Goal: Transaction & Acquisition: Purchase product/service

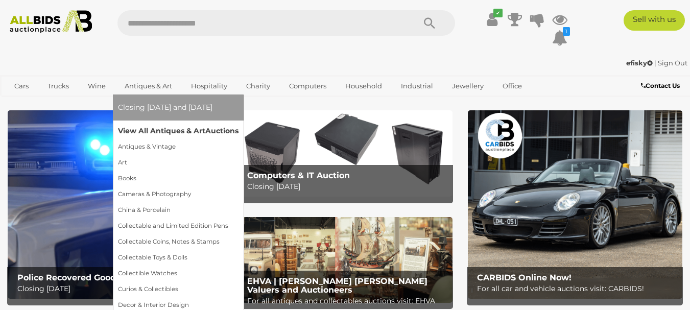
click at [154, 129] on link "View All Antiques & Art Auctions" at bounding box center [178, 131] width 121 height 16
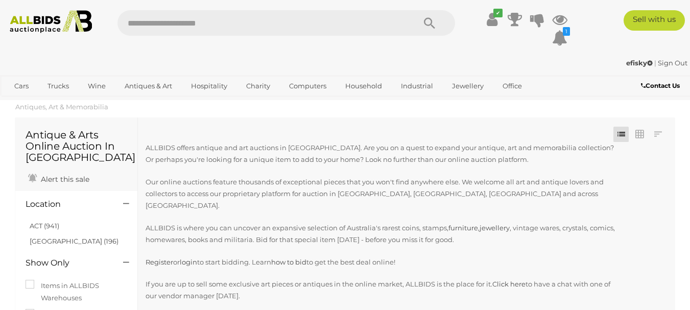
click at [180, 19] on input "text" at bounding box center [260, 23] width 287 height 26
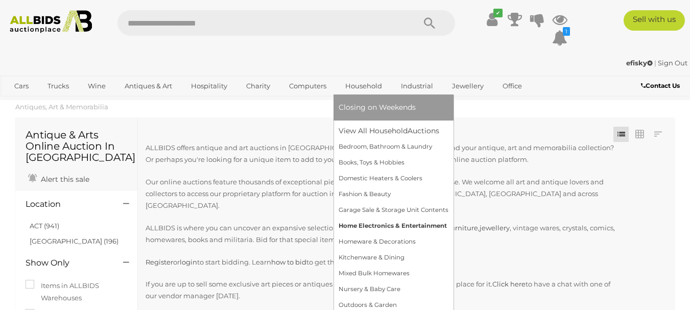
click at [374, 226] on link "Home Electronics & Entertainment" at bounding box center [394, 226] width 110 height 16
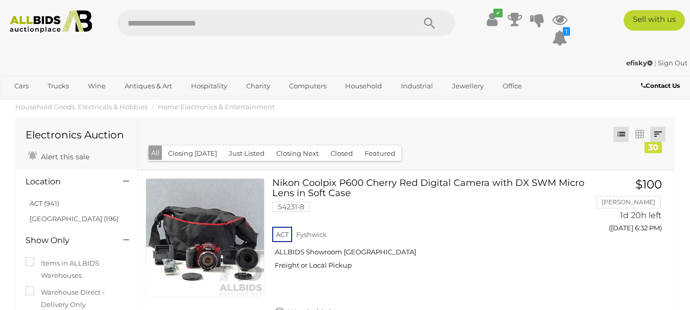
click at [658, 135] on link at bounding box center [657, 134] width 15 height 15
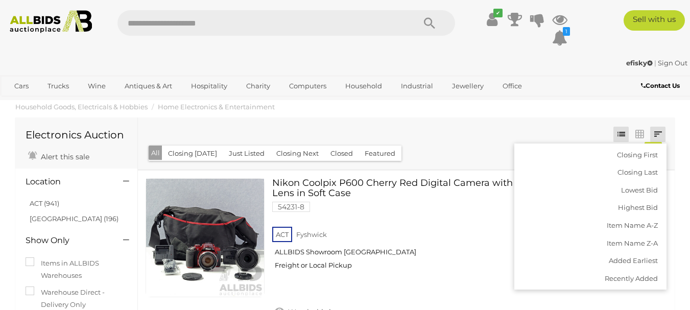
click at [332, 151] on button "Closed" at bounding box center [341, 154] width 35 height 16
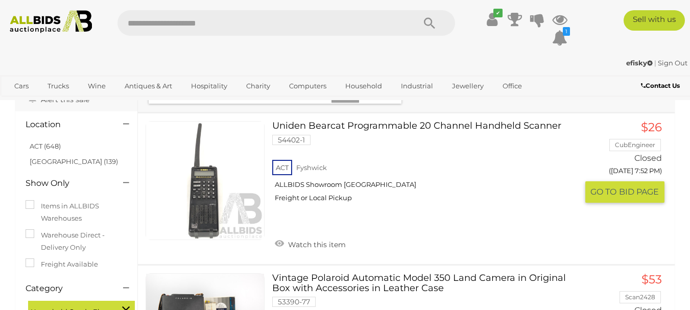
scroll to position [51, 0]
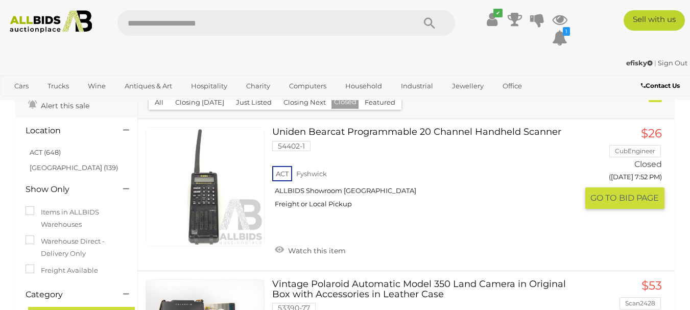
click at [488, 135] on link "Uniden Bearcat Programmable 20 Channel Handheld Scanner 54402-1 ACT Fyshwick" at bounding box center [429, 171] width 298 height 89
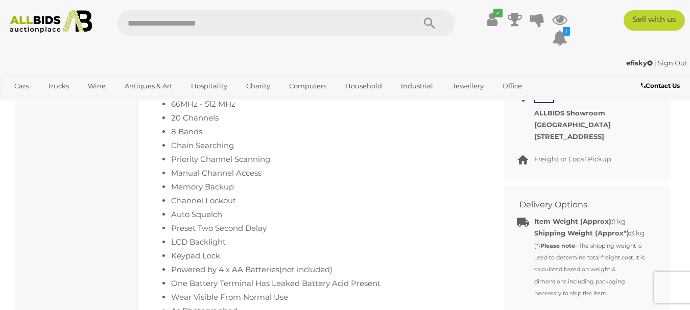
scroll to position [664, 0]
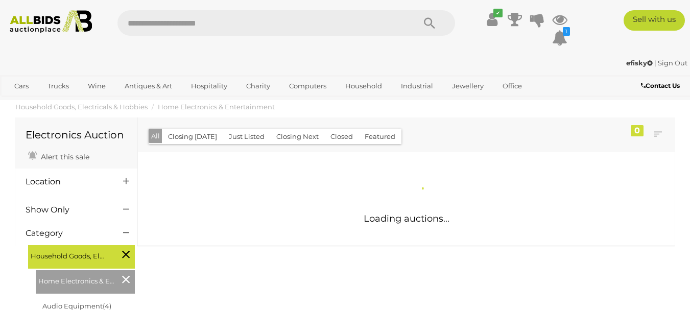
scroll to position [51, 0]
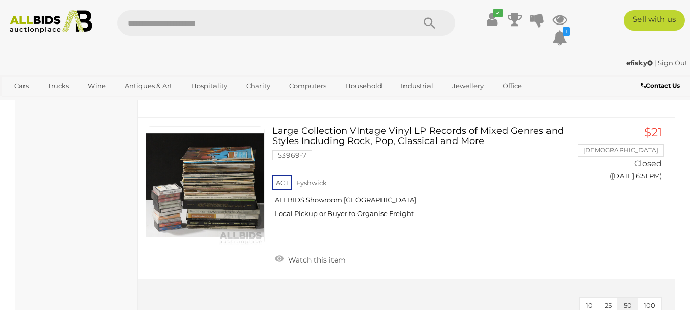
scroll to position [1685, 0]
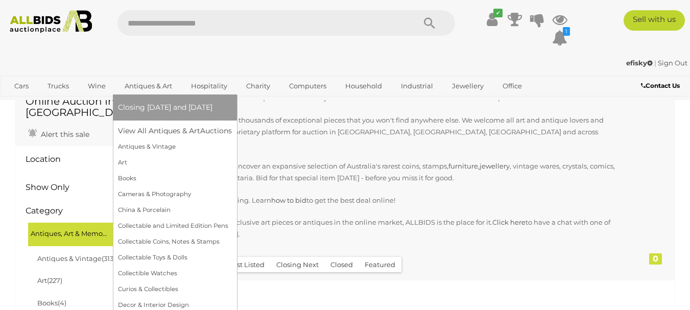
scroll to position [51, 0]
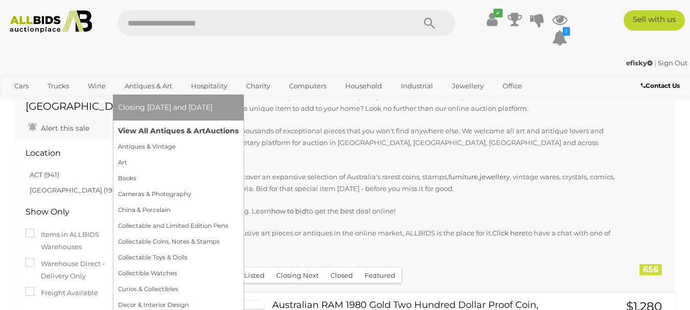
click at [163, 132] on link "View All Antiques & Art Auctions" at bounding box center [178, 131] width 121 height 16
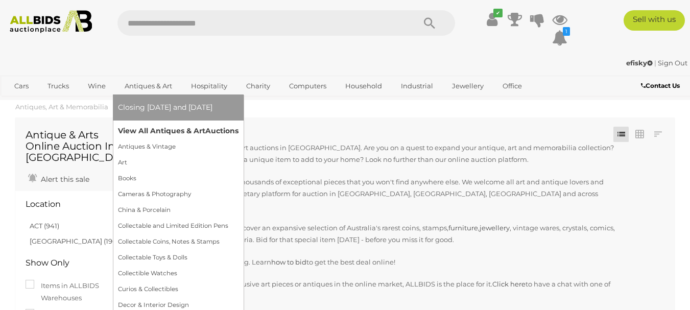
click at [162, 125] on link "View All Antiques & Art Auctions" at bounding box center [178, 131] width 121 height 16
click at [158, 129] on link "View All Antiques & Art Auctions" at bounding box center [178, 131] width 121 height 16
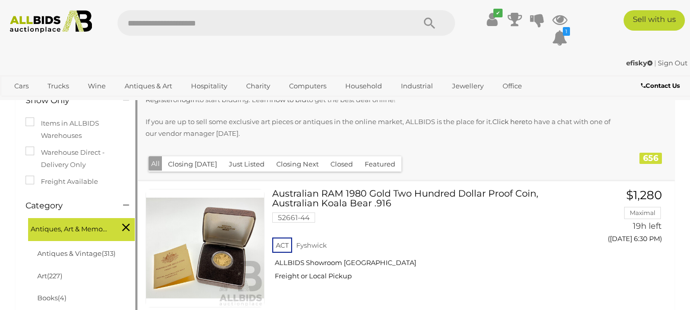
scroll to position [204, 0]
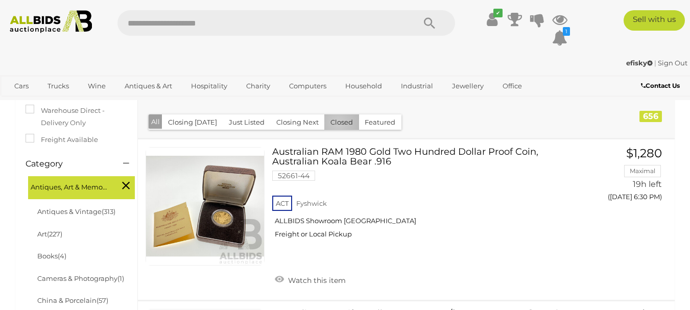
click at [334, 114] on button "Closed" at bounding box center [341, 122] width 35 height 16
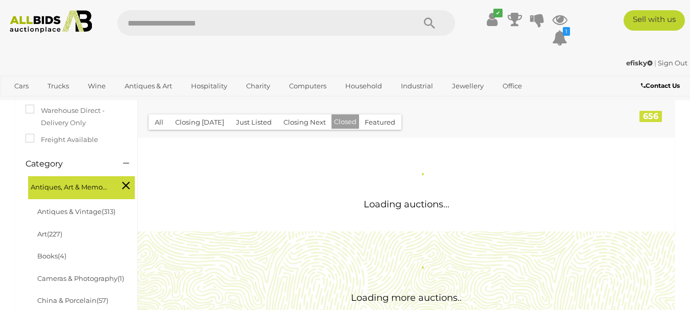
scroll to position [0, 0]
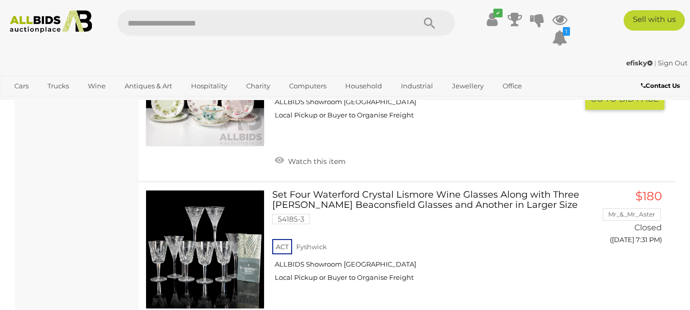
scroll to position [5618, 0]
